Goal: Information Seeking & Learning: Learn about a topic

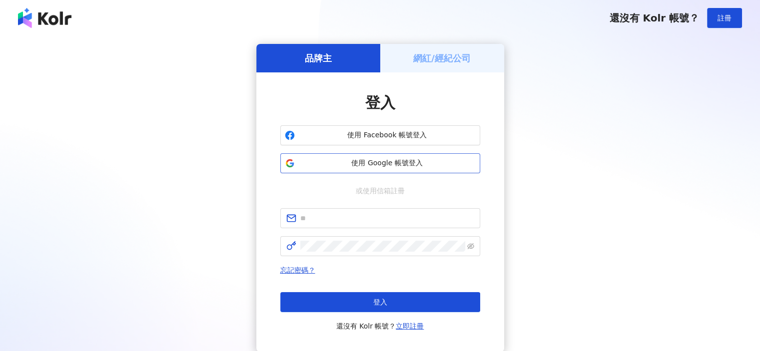
click at [402, 163] on span "使用 Google 帳號登入" at bounding box center [387, 163] width 177 height 10
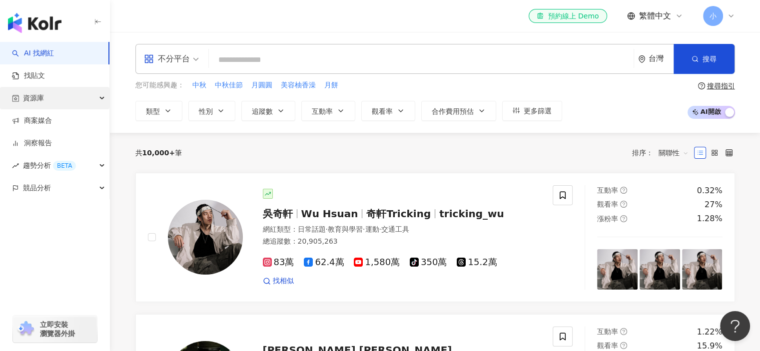
click at [30, 95] on span "資源庫" at bounding box center [33, 98] width 21 height 22
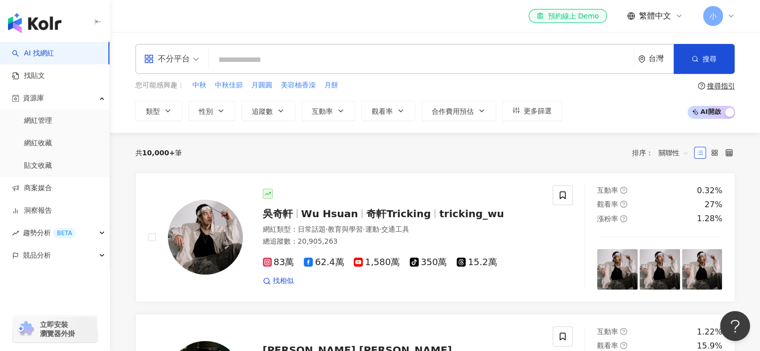
click at [359, 50] on input "search" at bounding box center [421, 59] width 417 height 19
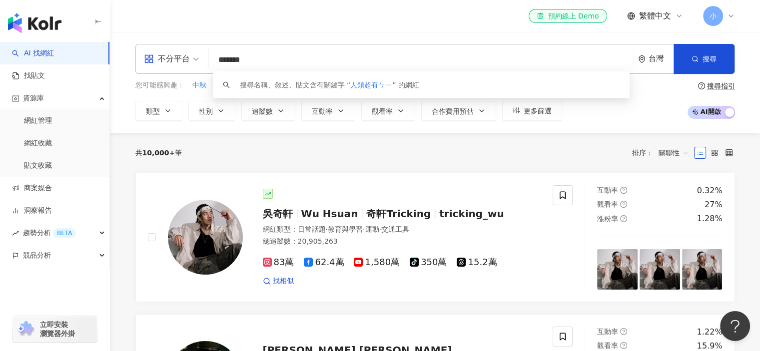
type input "*****"
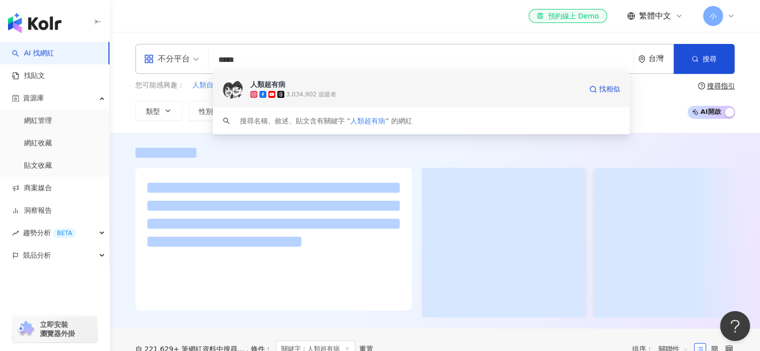
click at [393, 87] on span "人類超有病" at bounding box center [415, 84] width 331 height 10
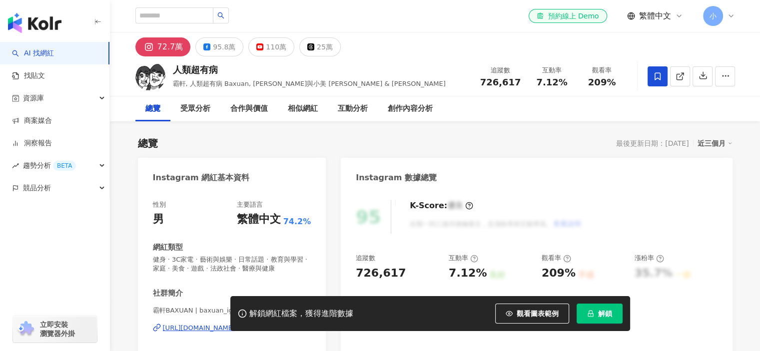
click at [271, 51] on div "110萬" at bounding box center [276, 47] width 20 height 14
click at [257, 46] on rect at bounding box center [260, 47] width 6 height 4
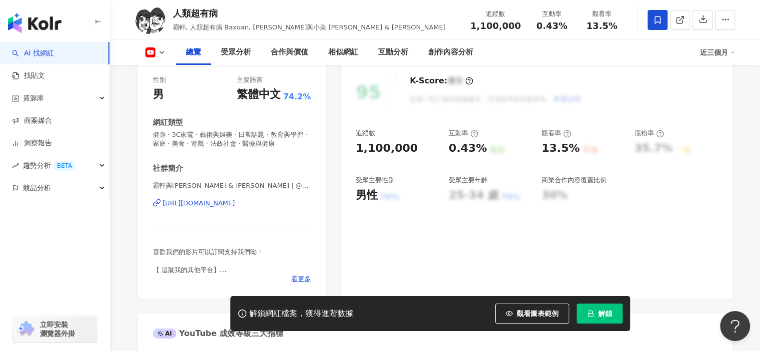
scroll to position [50, 0]
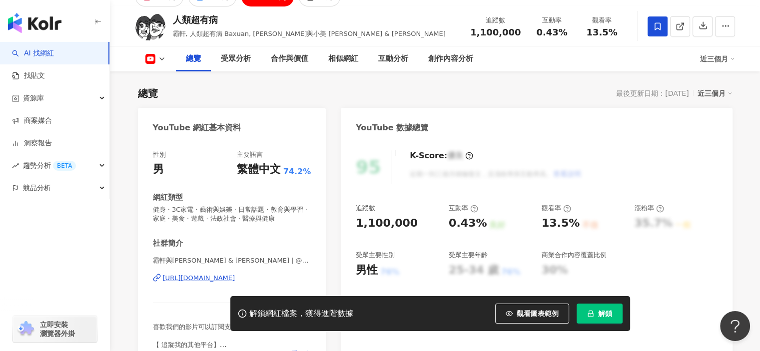
click at [235, 276] on div "https://www.youtube.com/channel/UC2SmF-JiJfPbod2MuW-Drcg" at bounding box center [199, 278] width 72 height 9
